Goal: Find specific page/section: Find specific page/section

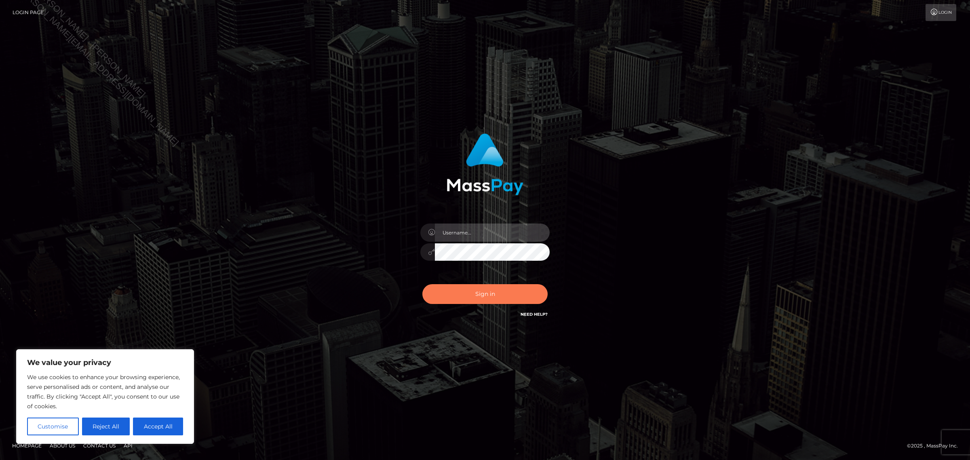
type input "[PERSON_NAME]"
click at [477, 287] on button "Sign in" at bounding box center [485, 294] width 125 height 20
click at [477, 290] on div "Sign in Need Help?" at bounding box center [485, 297] width 142 height 36
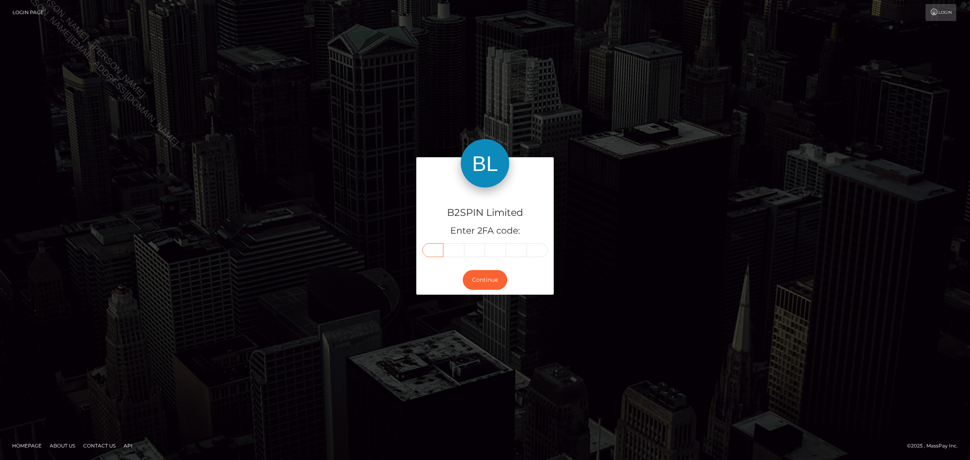
click at [433, 251] on input "text" at bounding box center [433, 250] width 21 height 14
type input "9"
type input "7"
type input "9"
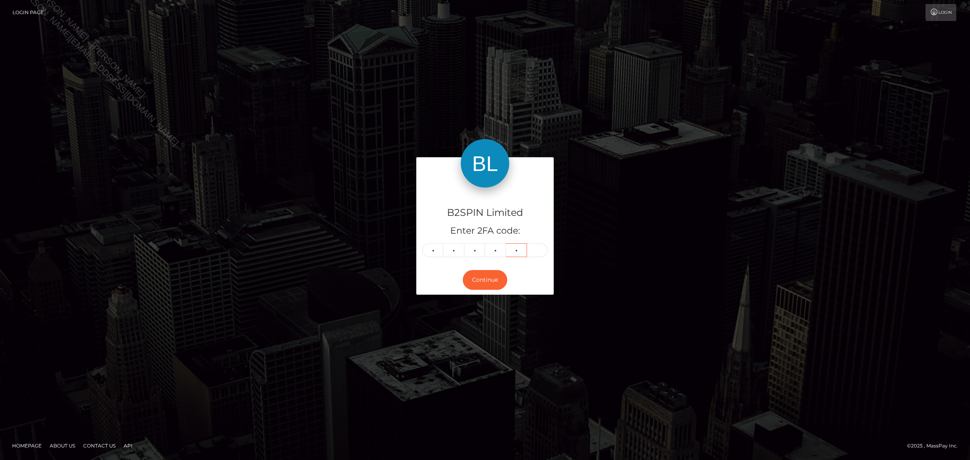
type input "8"
type input "0"
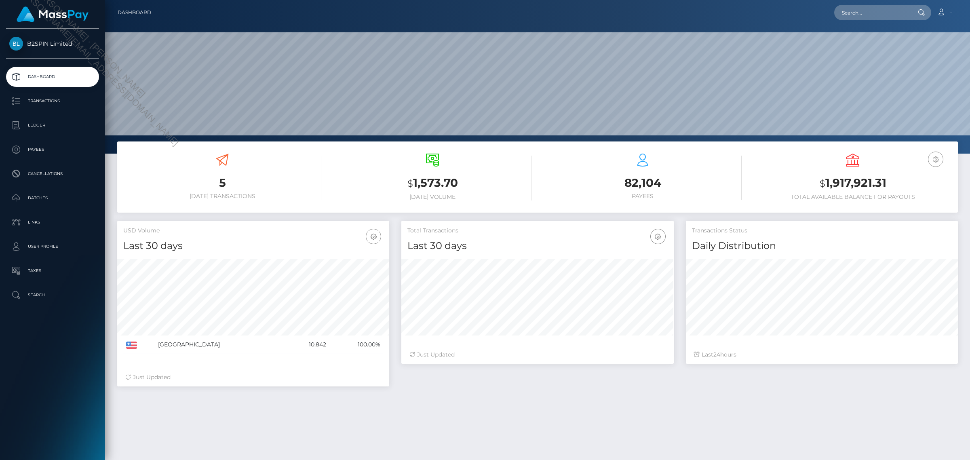
scroll to position [143, 272]
click at [852, 11] on input "text" at bounding box center [872, 12] width 76 height 15
paste input "9679a60c-986b-421c-b84e-ebaba4f9f912"
type input "9679a60c-986b-421c-b84e-ebaba4f9f912"
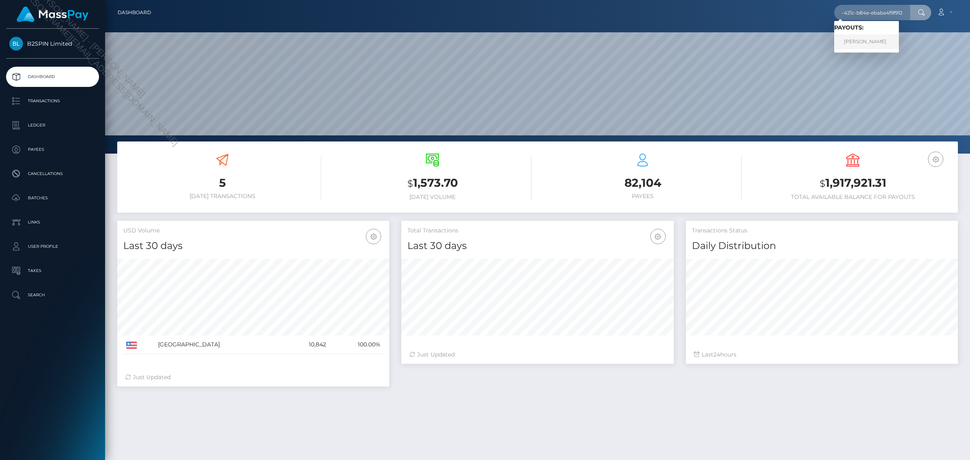
click at [856, 34] on link "STEVEN MICHAEL RODNEY" at bounding box center [866, 41] width 65 height 15
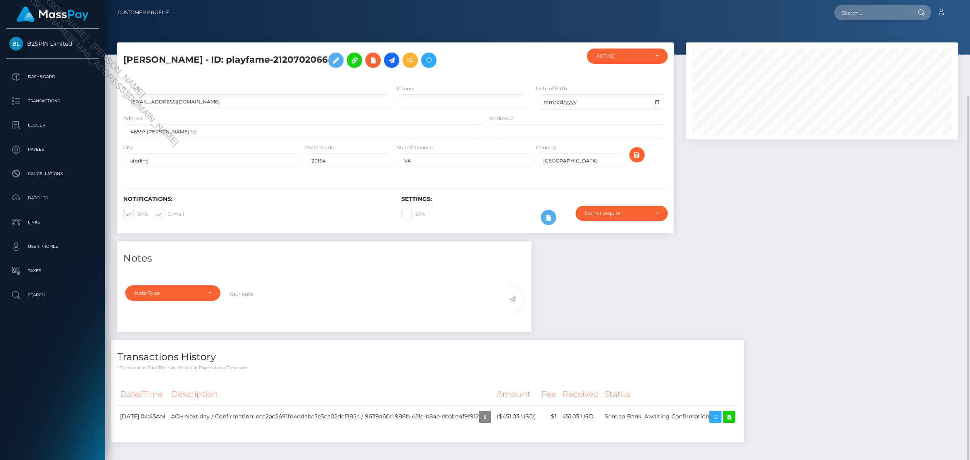
scroll to position [53, 0]
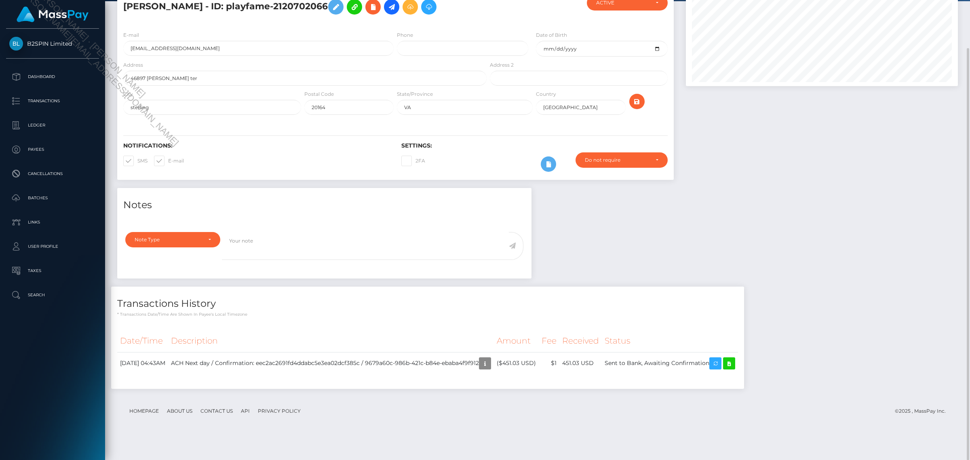
click at [753, 216] on div "Notes Note Type Compliance Clear Compliance General Note Type" at bounding box center [537, 292] width 853 height 209
click at [724, 283] on div "Notes Note Type Compliance Clear Compliance General Note Type" at bounding box center [537, 292] width 853 height 209
